Goal: Task Accomplishment & Management: Use online tool/utility

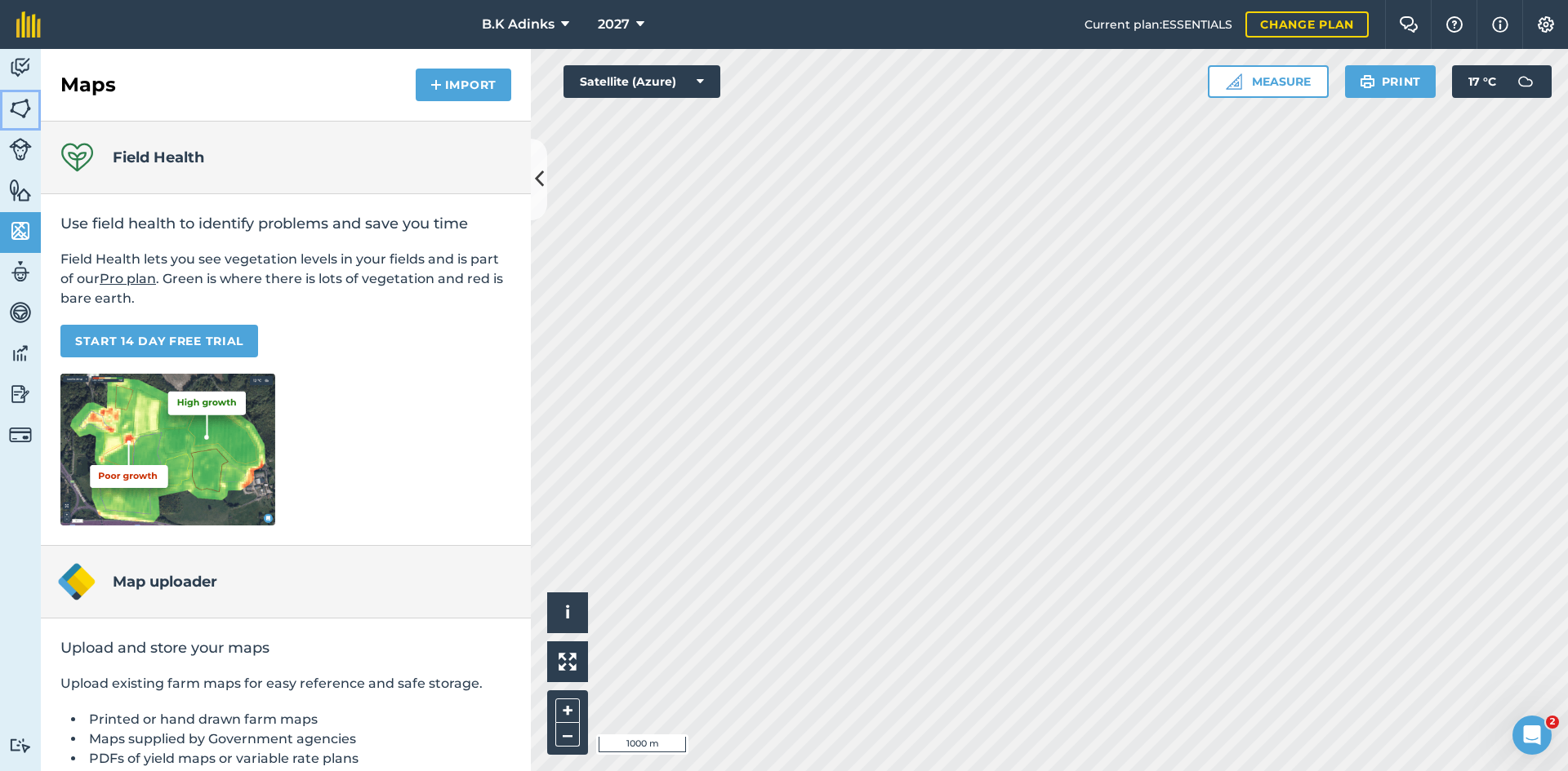
click at [18, 97] on img at bounding box center [20, 109] width 22 height 24
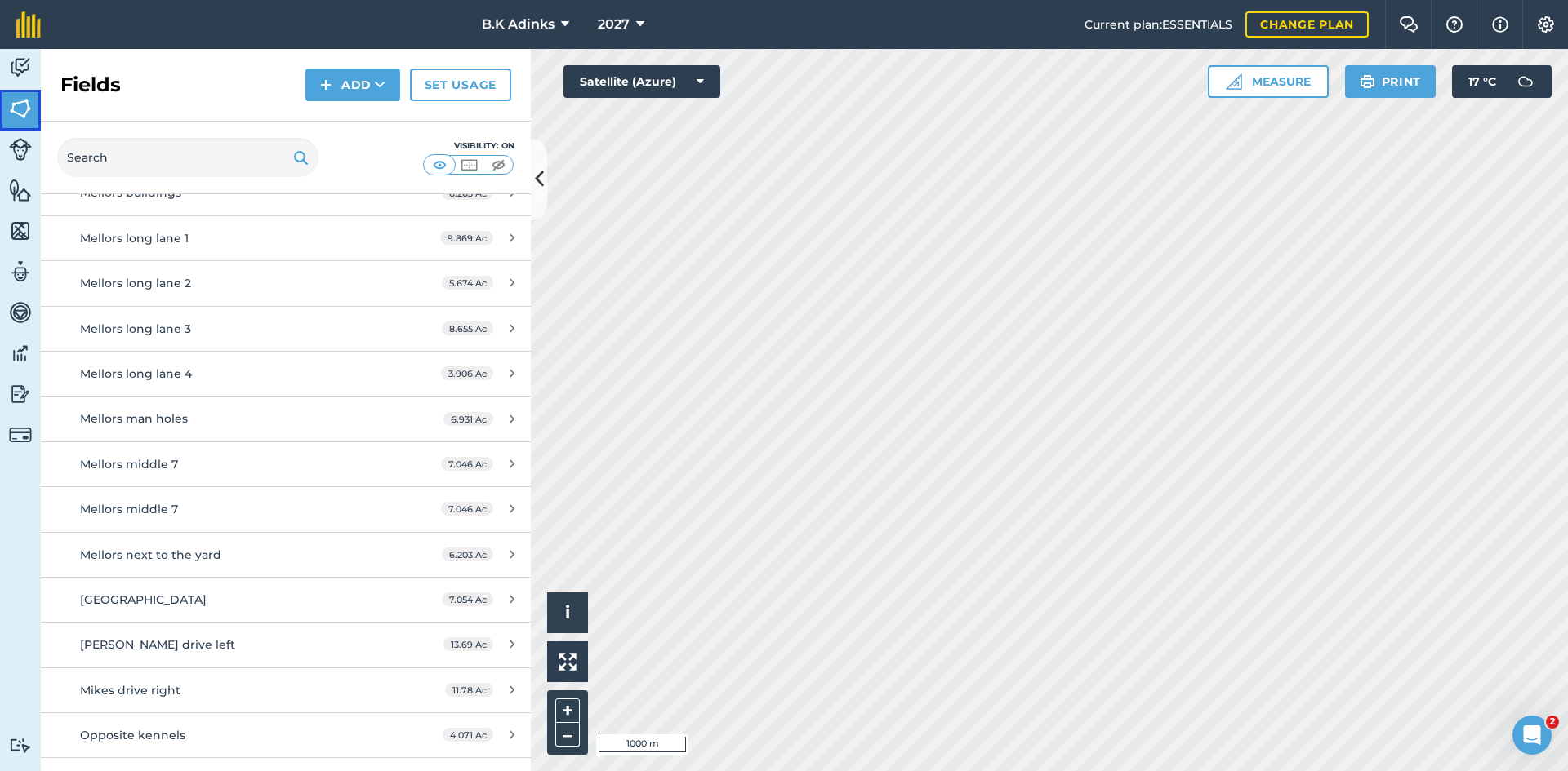
scroll to position [1261, 0]
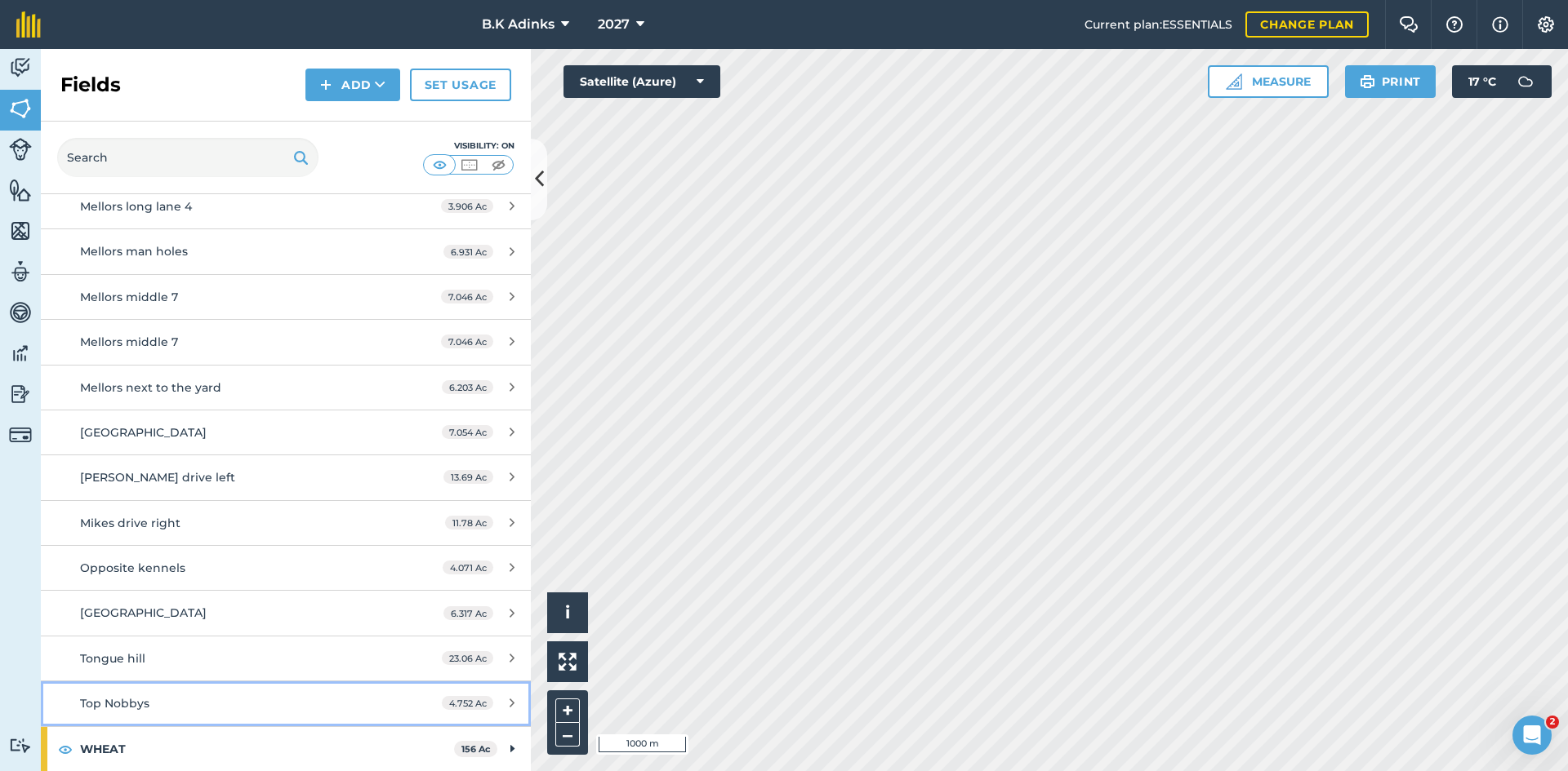
click at [340, 717] on link "Top Nobbys 4.752 Ac" at bounding box center [285, 703] width 490 height 44
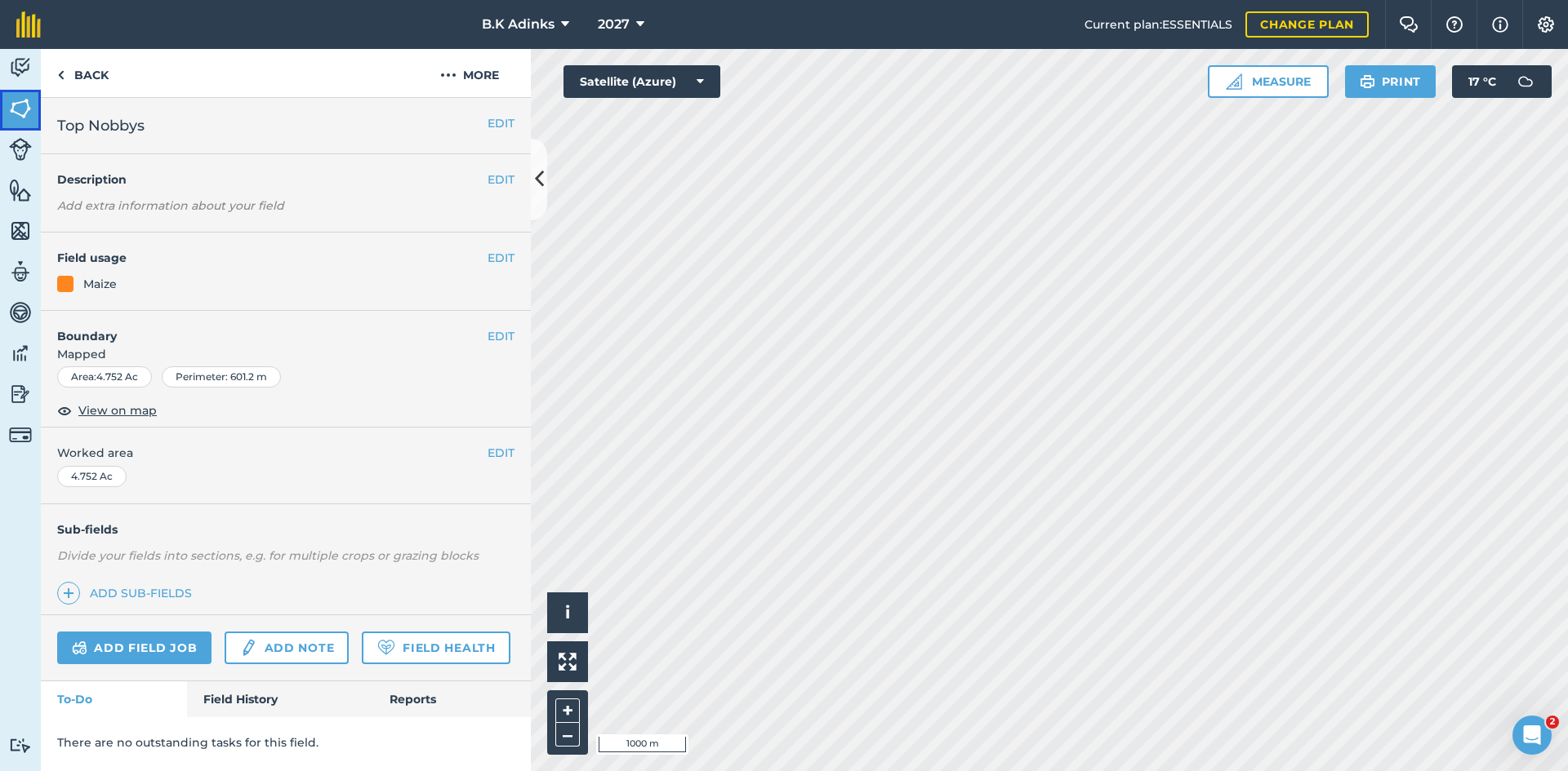
click at [19, 112] on img at bounding box center [20, 109] width 22 height 24
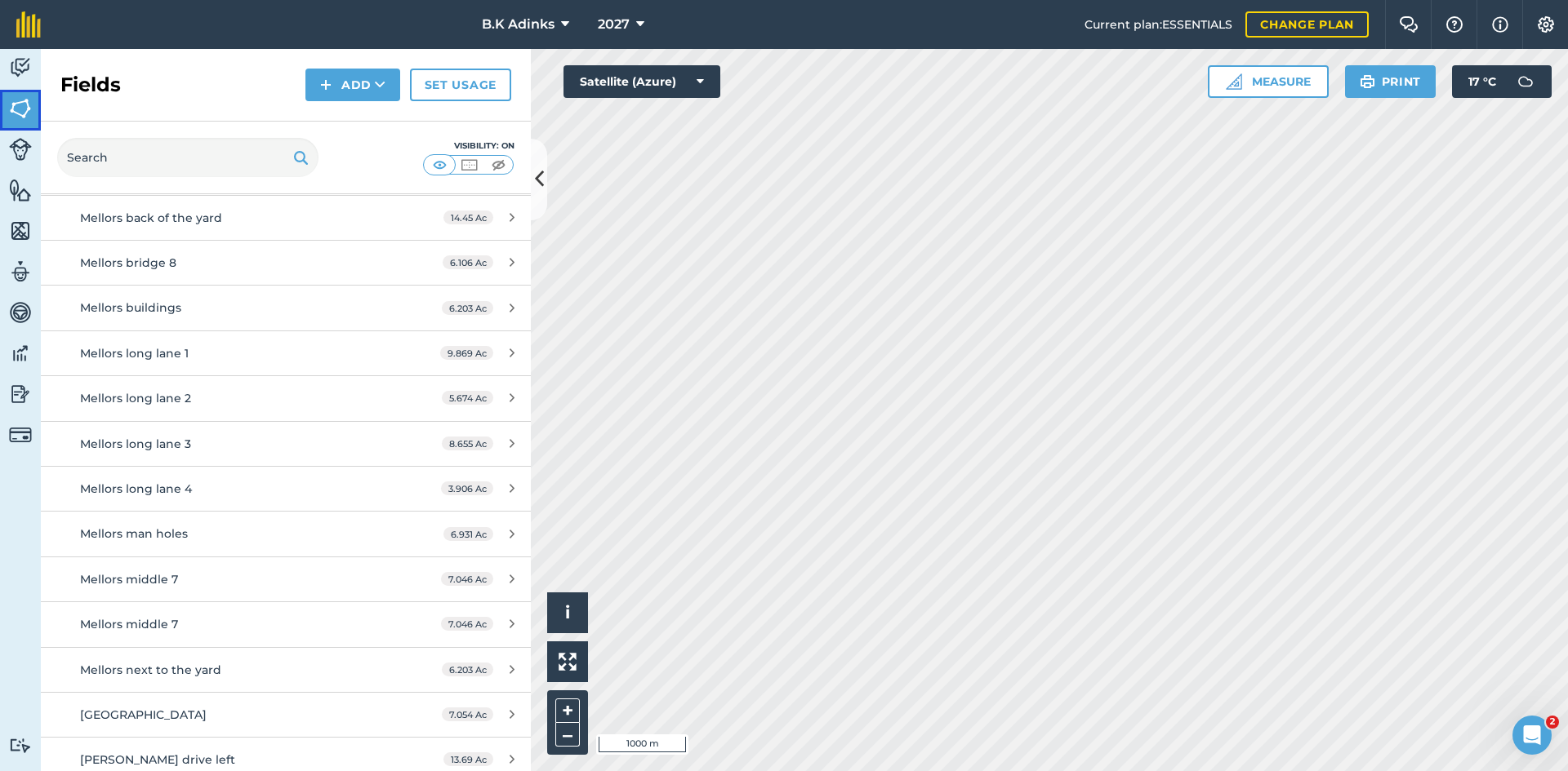
scroll to position [1261, 0]
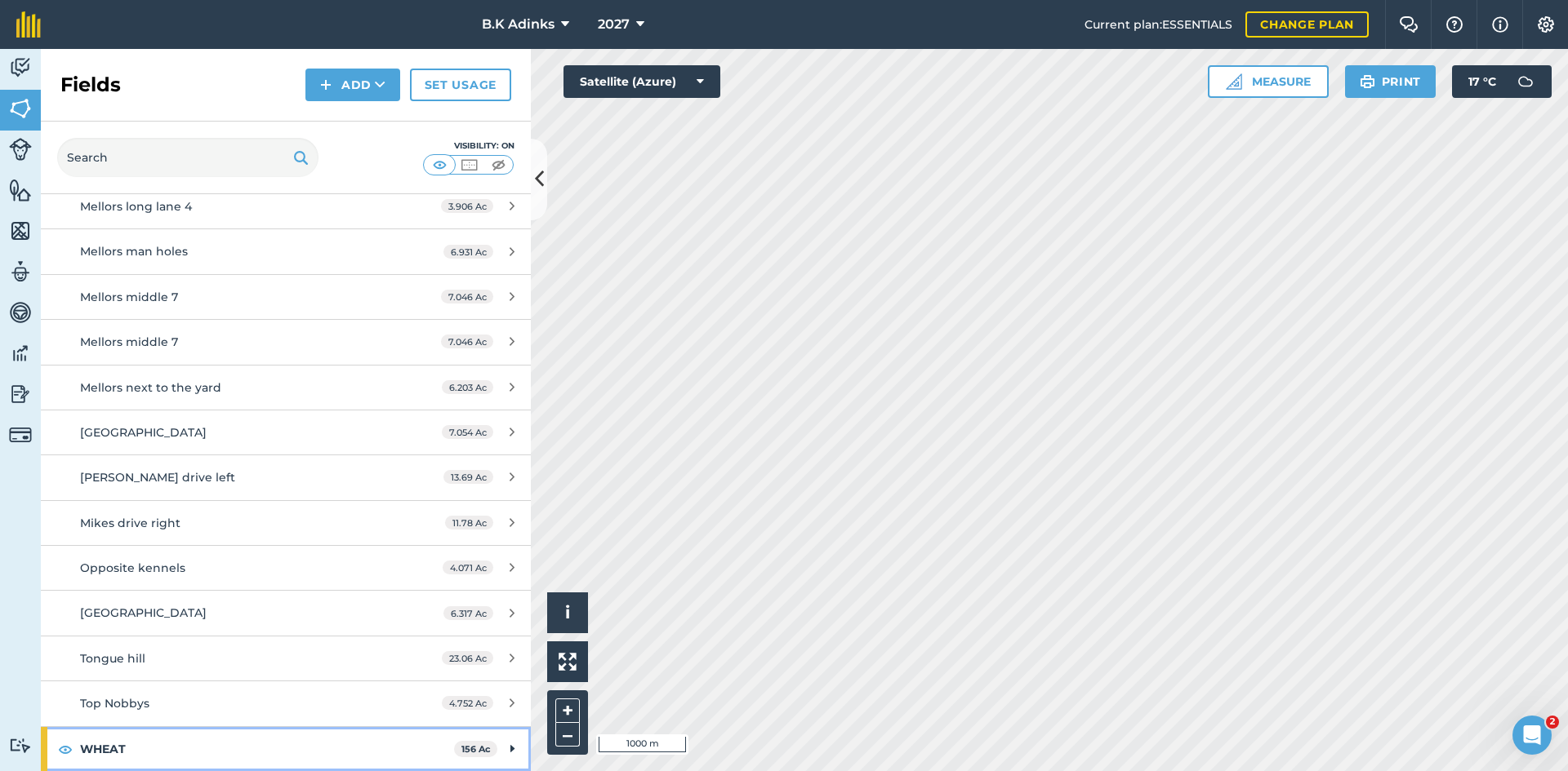
click at [349, 752] on strong "WHEAT" at bounding box center [267, 749] width 374 height 44
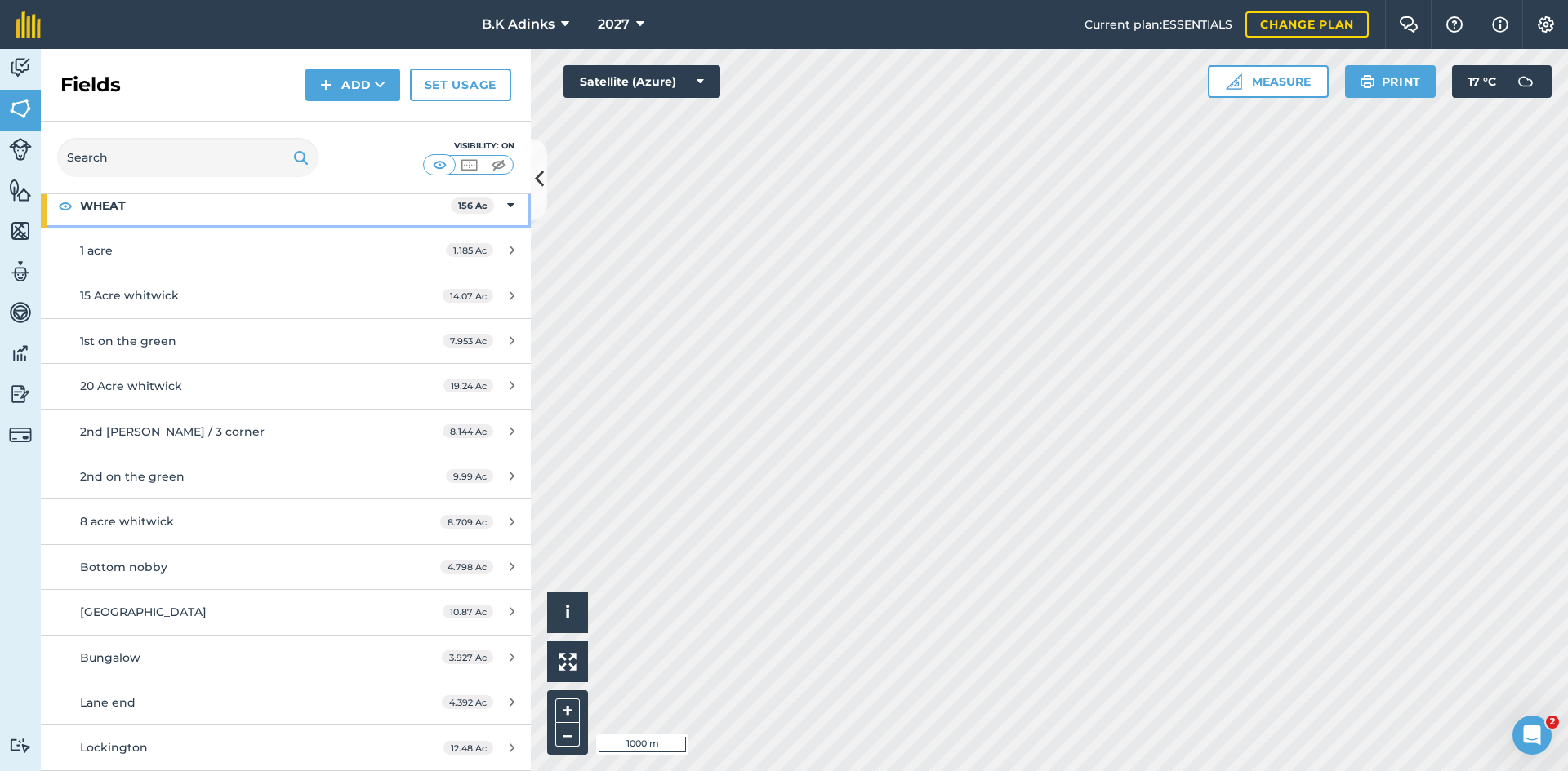
scroll to position [1833, 0]
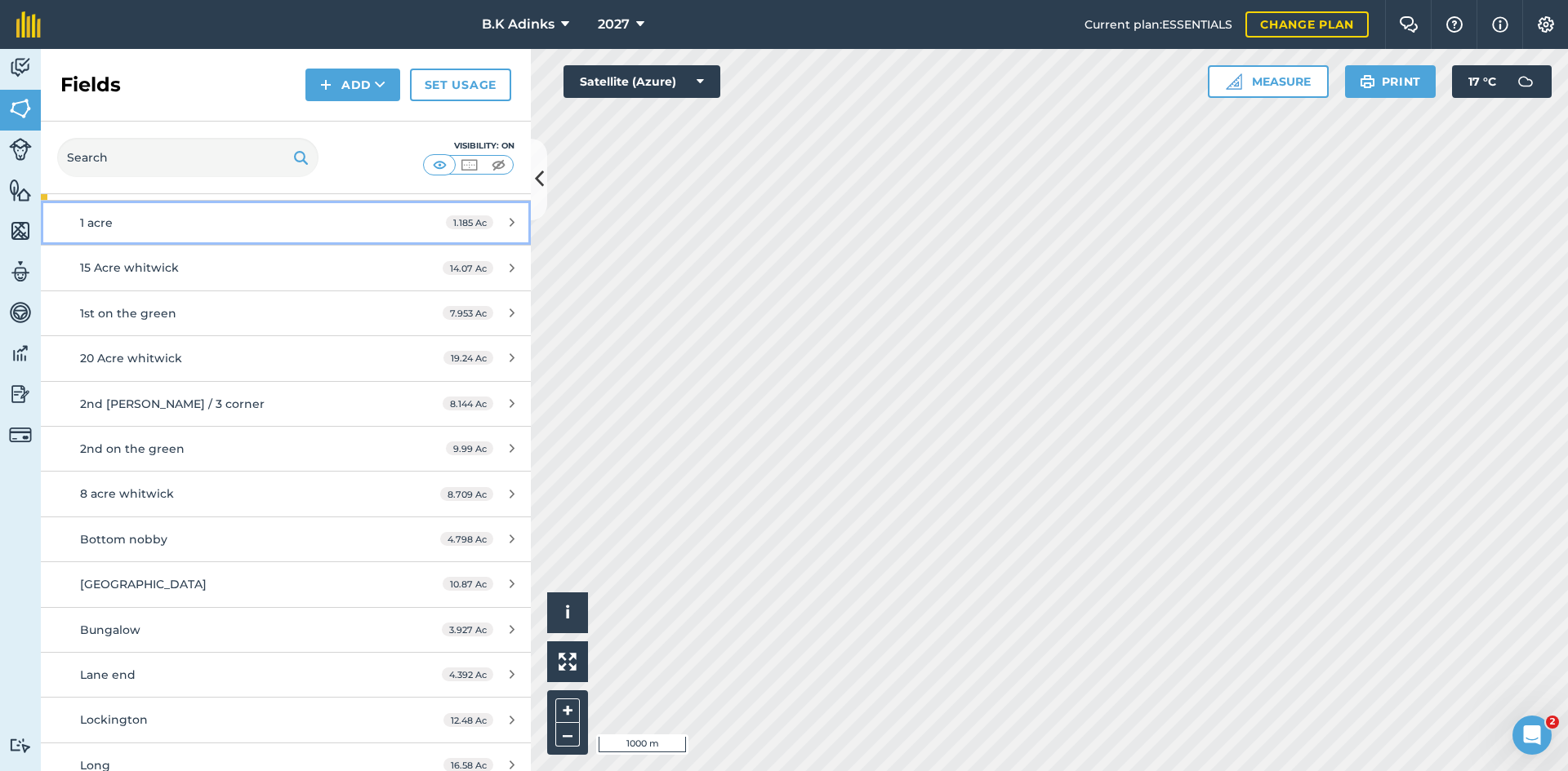
click at [105, 227] on span "1 acre" at bounding box center [97, 223] width 33 height 15
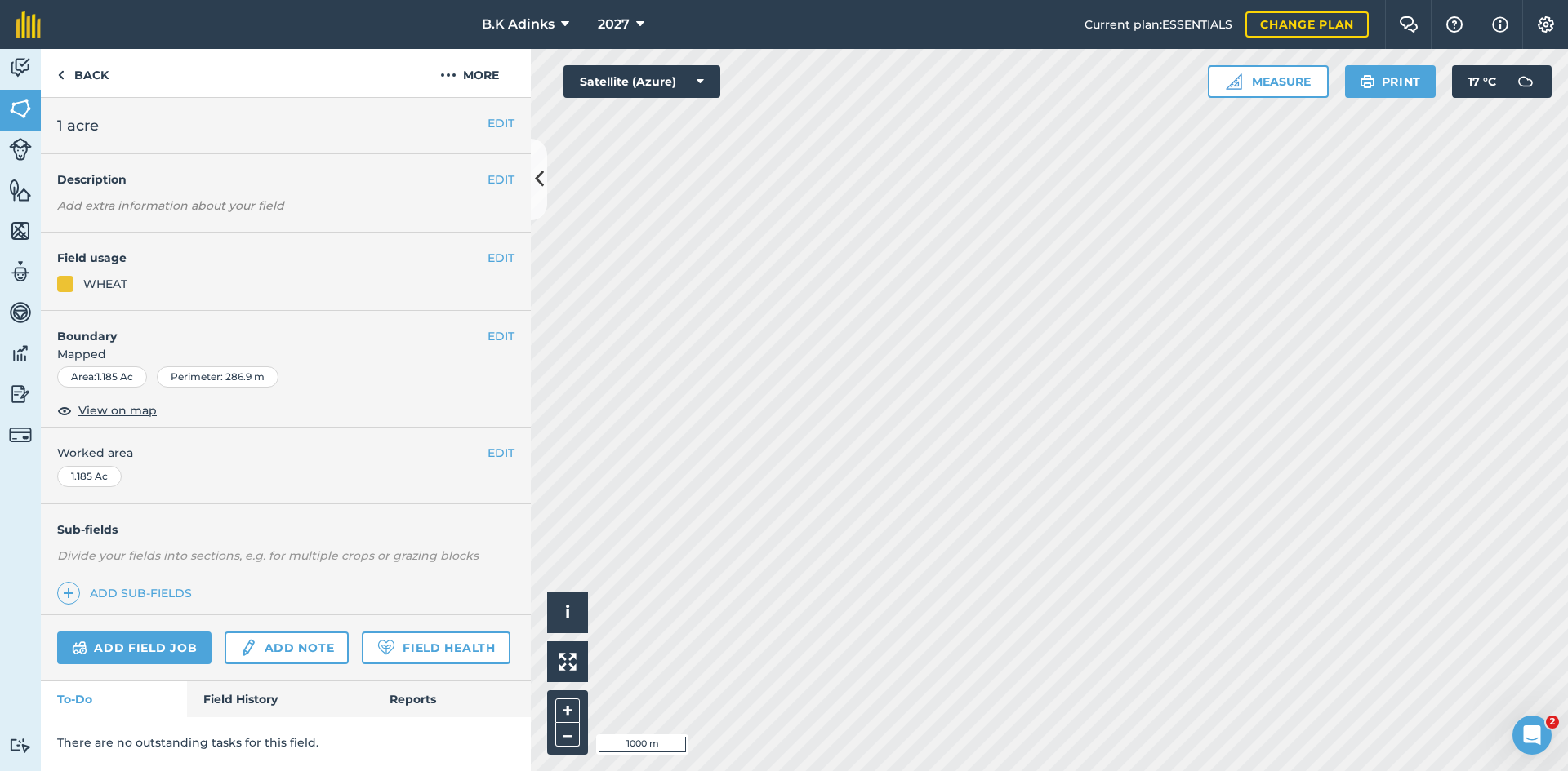
click at [105, 227] on div "EDIT Description Add extra information about your field" at bounding box center [285, 193] width 490 height 79
click at [457, 375] on div "Activity Fields Livestock Features Maps Team Vehicles Data Reporting Billing Tu…" at bounding box center [784, 410] width 1568 height 723
click at [25, 102] on img at bounding box center [20, 109] width 22 height 24
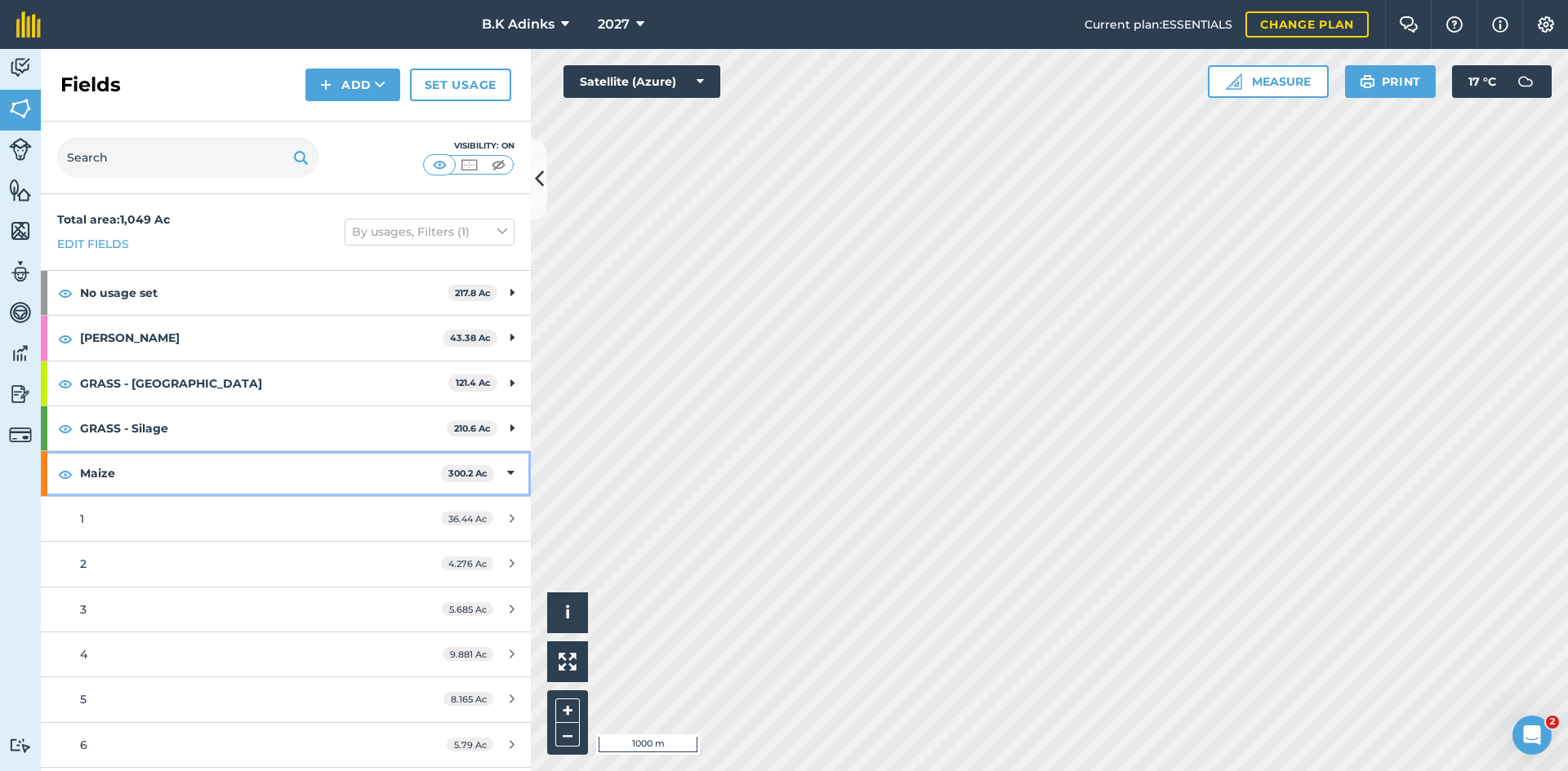
click at [508, 465] on div "Maize 300.2 Ac" at bounding box center [285, 473] width 490 height 44
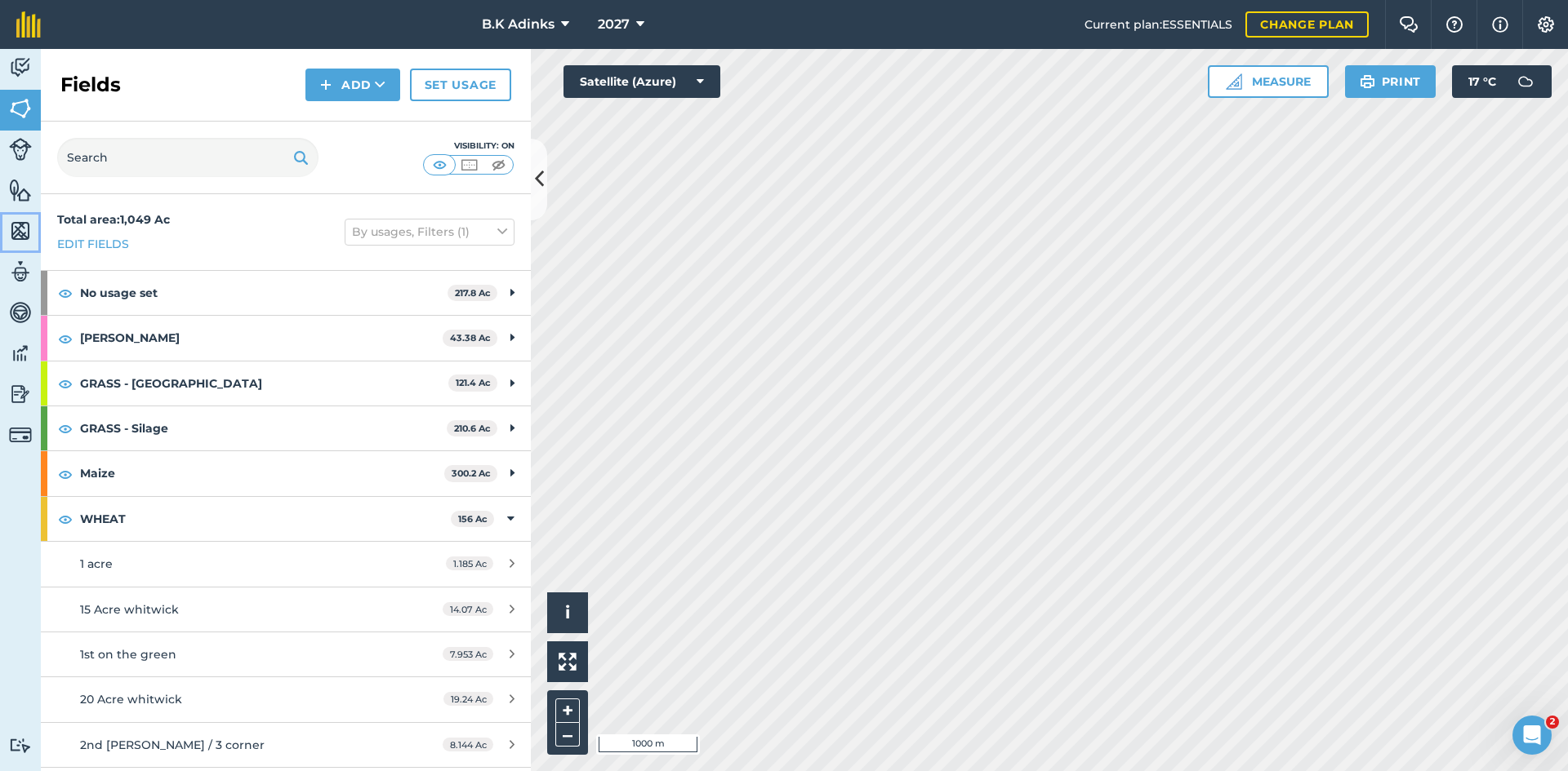
click at [18, 230] on img at bounding box center [20, 231] width 22 height 24
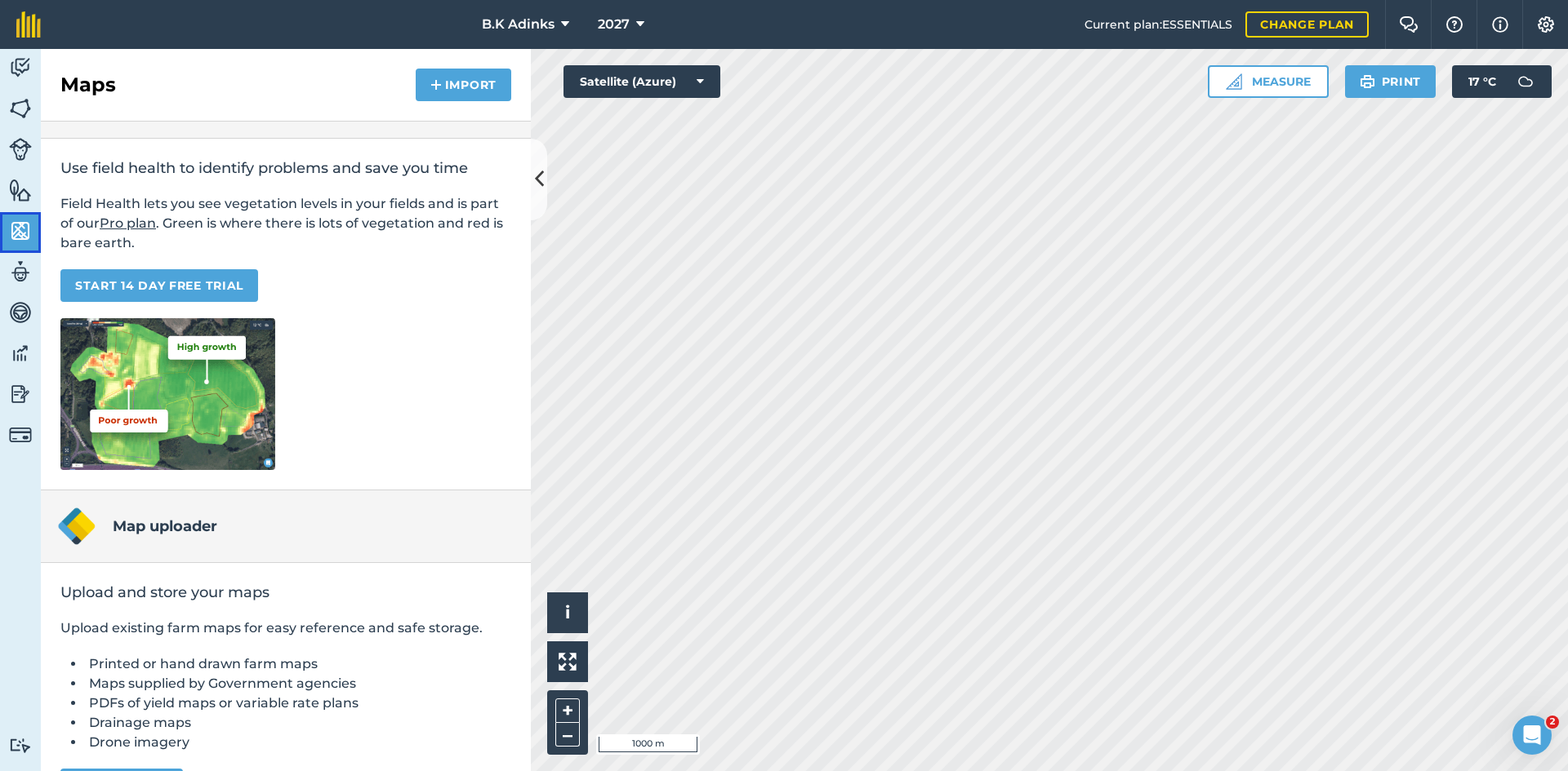
scroll to position [82, 0]
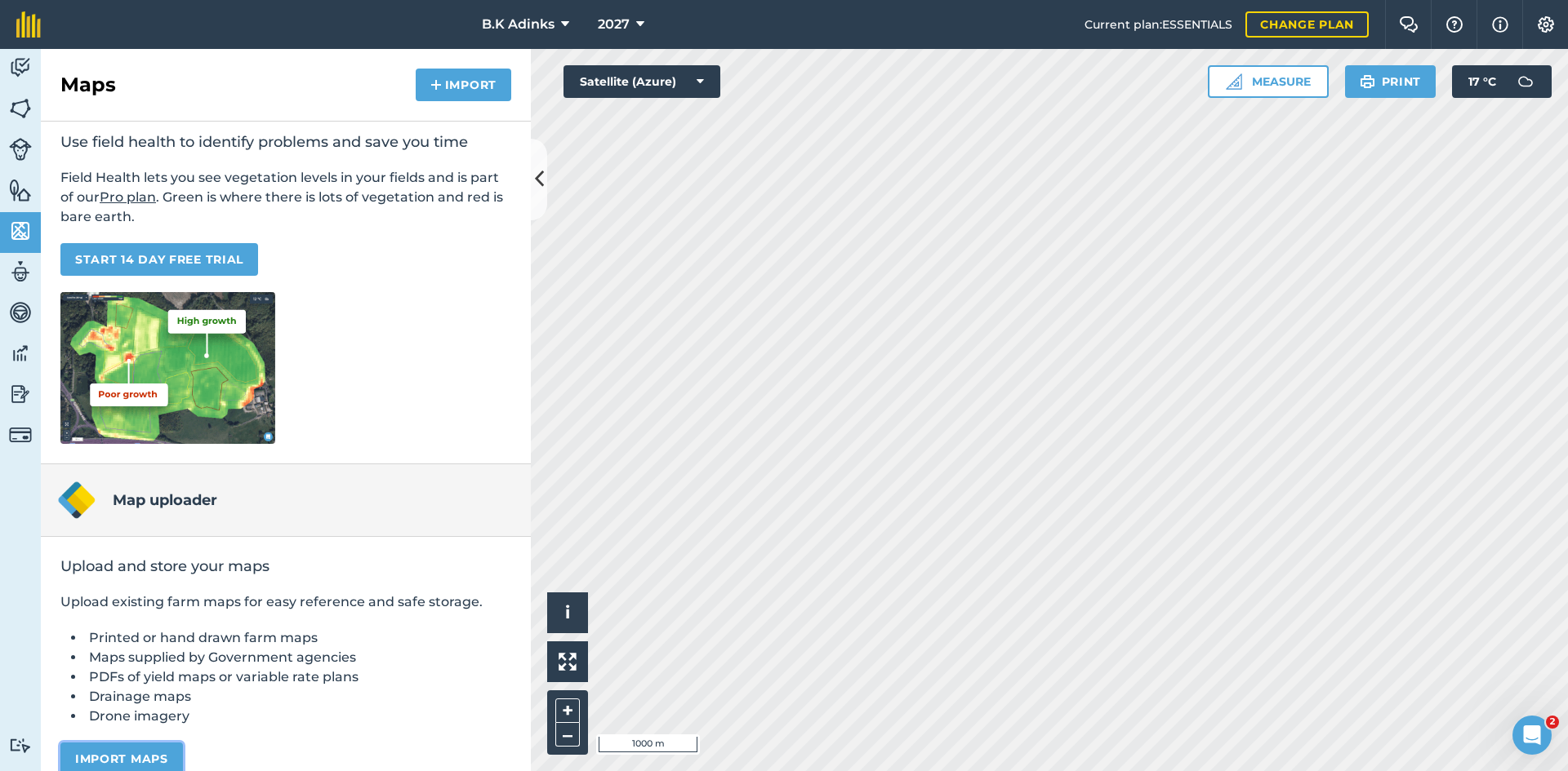
click at [137, 755] on button "Import maps" at bounding box center [122, 759] width 123 height 33
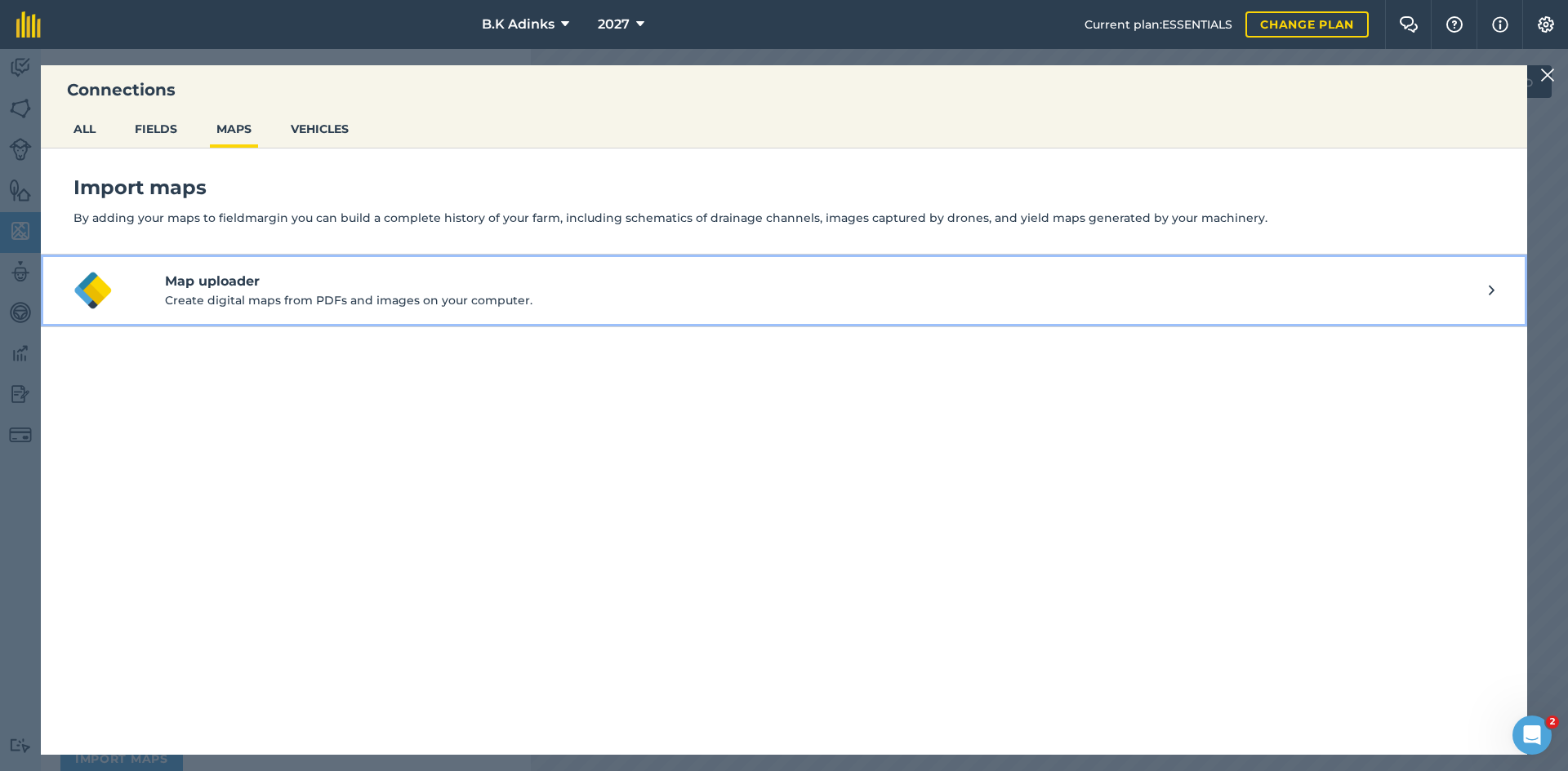
click at [467, 290] on h4 "Map uploader" at bounding box center [827, 281] width 1324 height 20
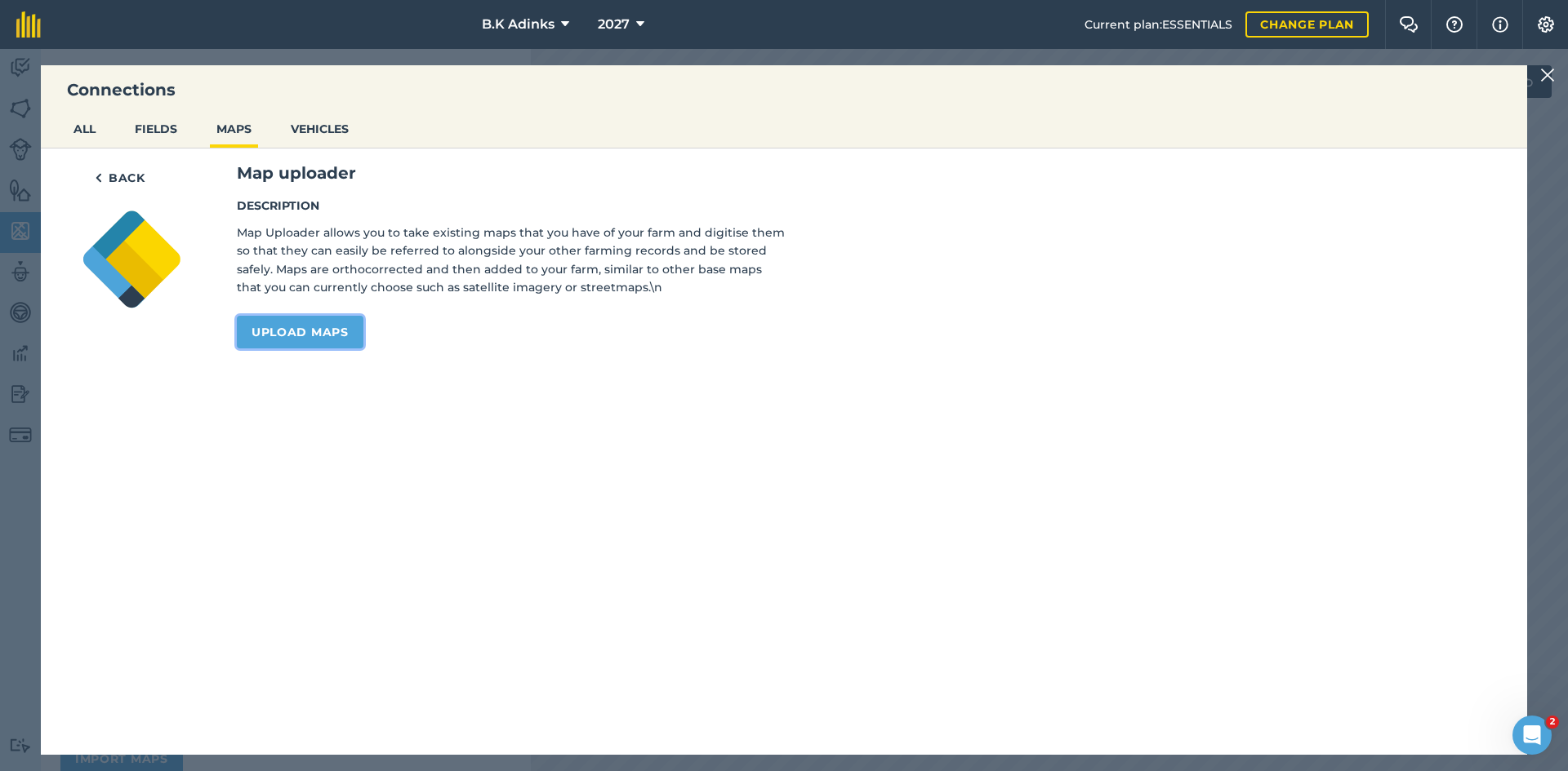
click at [313, 330] on link "Upload maps" at bounding box center [300, 332] width 127 height 33
